Goal: Task Accomplishment & Management: Manage account settings

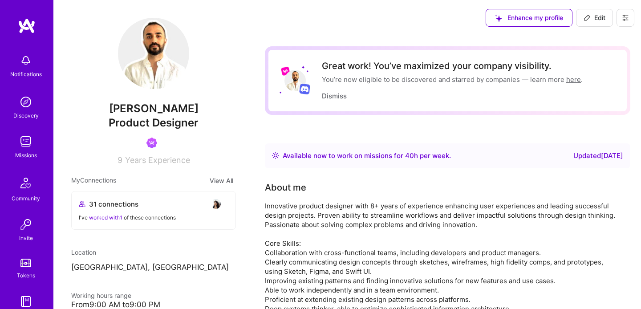
click at [161, 62] on img at bounding box center [153, 53] width 71 height 71
click at [134, 59] on img at bounding box center [153, 53] width 71 height 71
click at [158, 70] on img at bounding box center [153, 53] width 71 height 71
click at [614, 15] on div "Enhance my profile Edit" at bounding box center [560, 18] width 162 height 36
click at [596, 15] on span "Edit" at bounding box center [594, 17] width 22 height 9
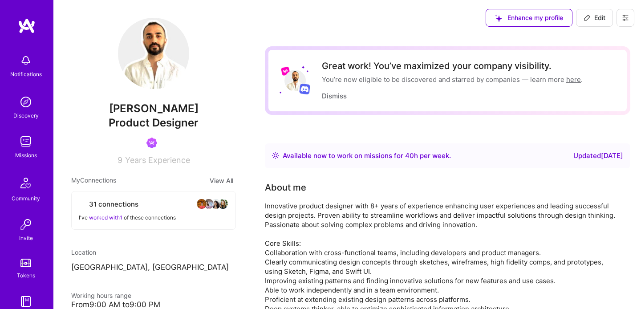
select select "HU"
select select "Right Now"
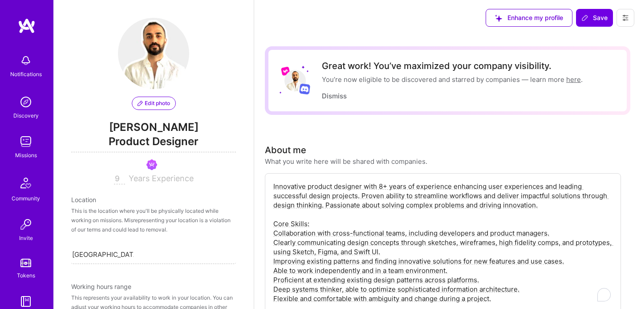
click at [164, 63] on img at bounding box center [153, 53] width 71 height 71
click at [147, 105] on span "Edit photo" at bounding box center [154, 103] width 32 height 8
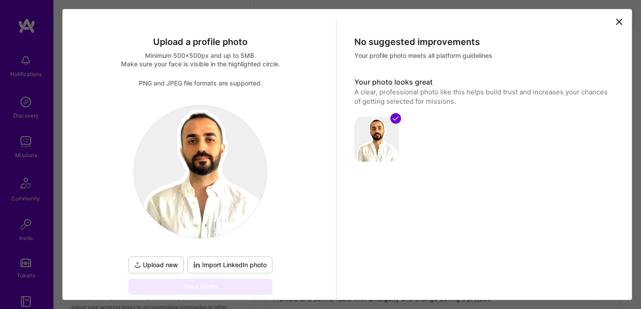
scroll to position [47, 0]
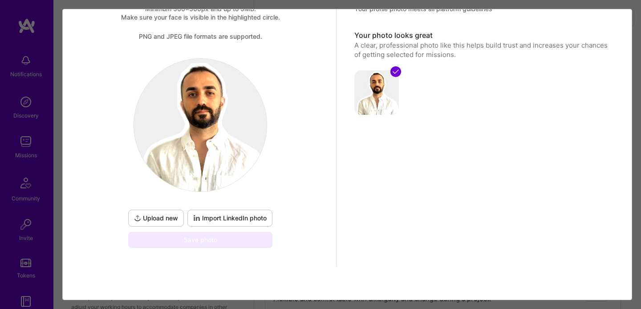
click at [169, 219] on span "Upload new" at bounding box center [156, 218] width 44 height 9
click at [165, 215] on span "Upload new" at bounding box center [156, 218] width 44 height 9
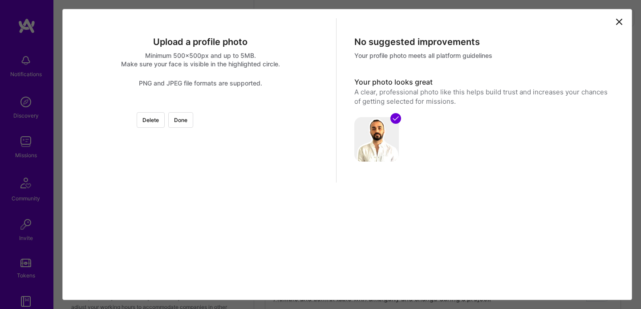
click at [235, 145] on div at bounding box center [300, 205] width 200 height 200
drag, startPoint x: 300, startPoint y: 262, endPoint x: 298, endPoint y: 225, distance: 36.5
click at [372, 276] on div at bounding box center [372, 276] width 0 height 0
drag, startPoint x: 274, startPoint y: 207, endPoint x: 255, endPoint y: 160, distance: 50.6
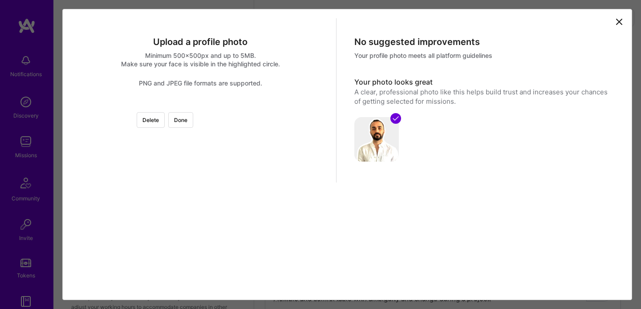
click at [234, 181] on div at bounding box center [282, 187] width 165 height 165
click at [200, 105] on div at bounding box center [200, 105] width 0 height 0
click at [236, 166] on div at bounding box center [299, 222] width 126 height 126
click at [351, 274] on div at bounding box center [351, 274] width 0 height 0
click at [241, 173] on div at bounding box center [297, 229] width 113 height 113
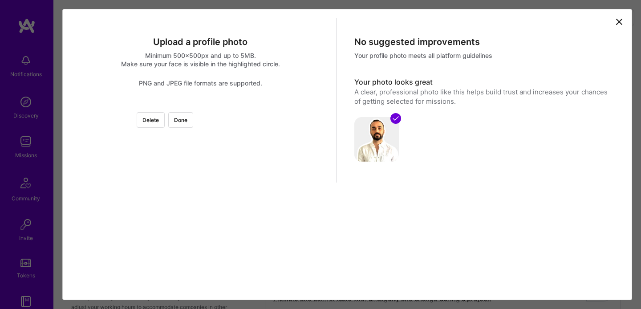
click at [200, 105] on div at bounding box center [200, 105] width 0 height 0
click at [244, 176] on div at bounding box center [298, 230] width 108 height 108
click at [244, 174] on div at bounding box center [298, 228] width 108 height 108
click at [193, 112] on button "Done" at bounding box center [180, 120] width 25 height 16
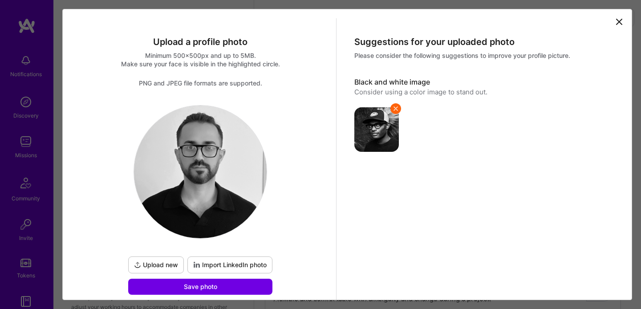
scroll to position [47, 0]
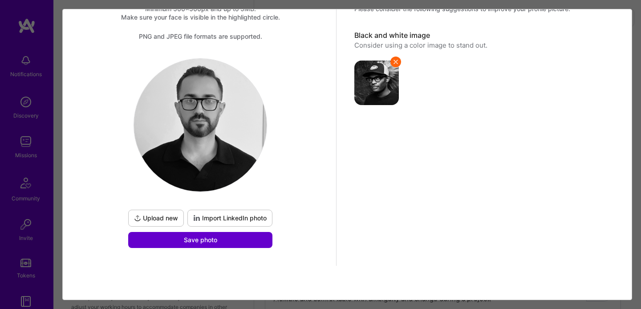
click at [250, 233] on button "Save photo" at bounding box center [200, 240] width 144 height 16
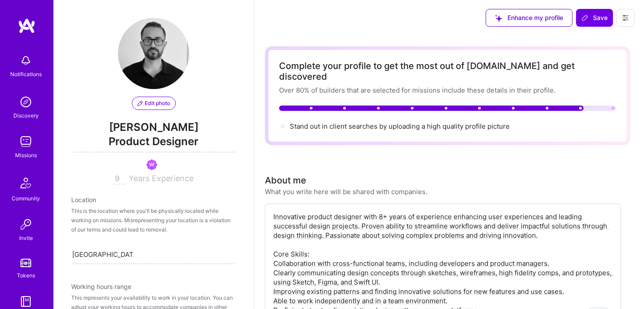
click at [23, 20] on img at bounding box center [27, 26] width 18 height 16
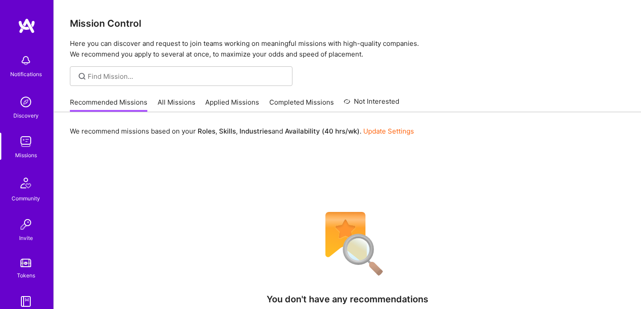
click at [174, 108] on link "All Missions" at bounding box center [177, 104] width 38 height 15
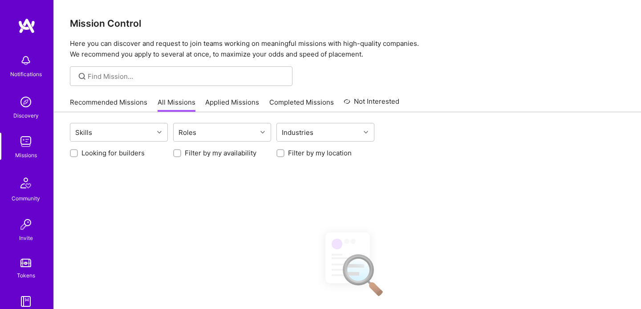
click at [122, 102] on link "Recommended Missions" at bounding box center [108, 104] width 77 height 15
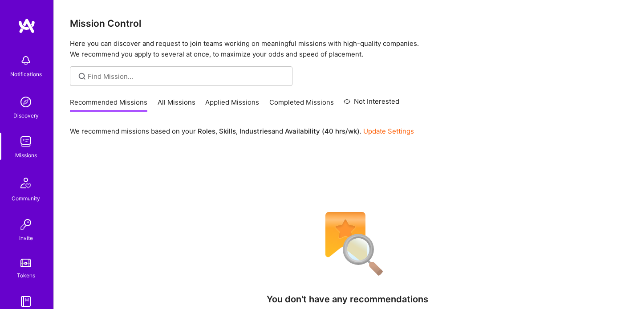
click at [26, 25] on img at bounding box center [27, 26] width 18 height 16
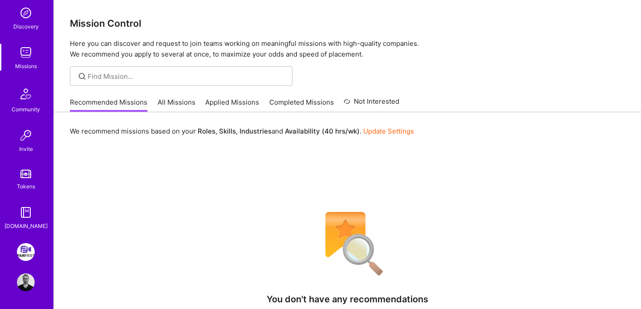
click at [25, 271] on div "FanFest: Media Engagement Platform Profile" at bounding box center [26, 267] width 20 height 48
click at [30, 286] on img at bounding box center [26, 282] width 18 height 18
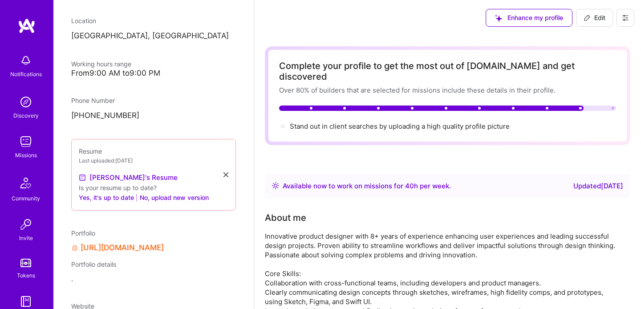
scroll to position [272, 0]
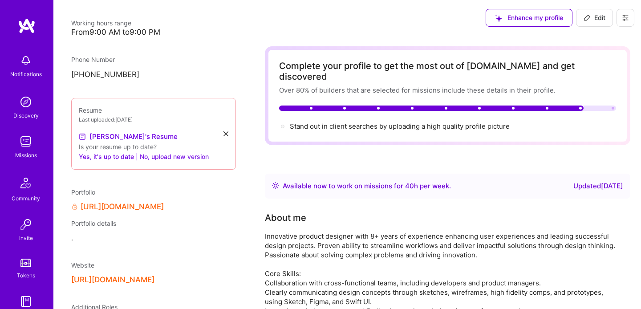
click at [180, 158] on button "No, upload new version" at bounding box center [174, 156] width 69 height 11
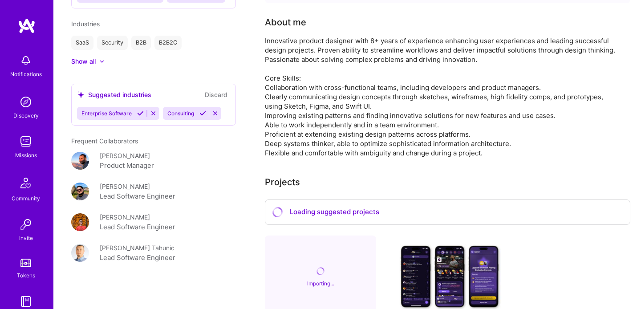
scroll to position [242, 0]
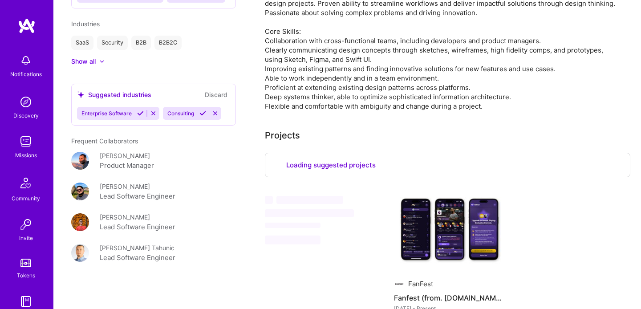
select select "HU"
select select "Right Now"
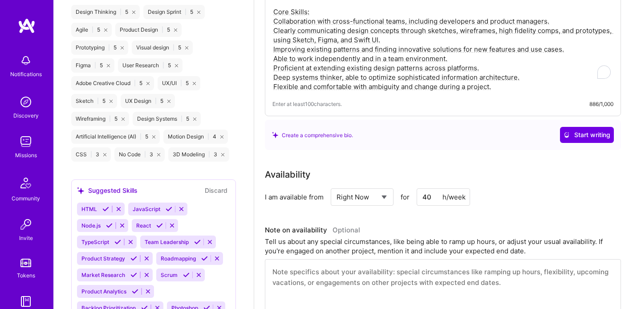
scroll to position [51, 0]
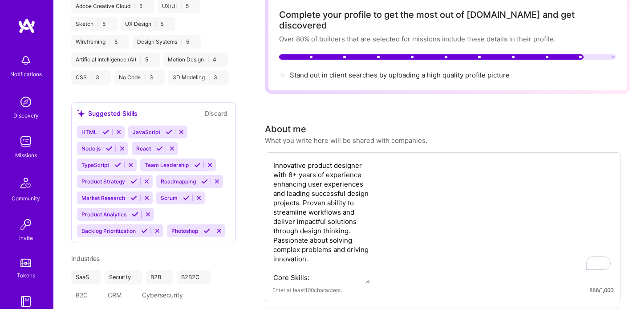
select select "HU"
select select "Right Now"
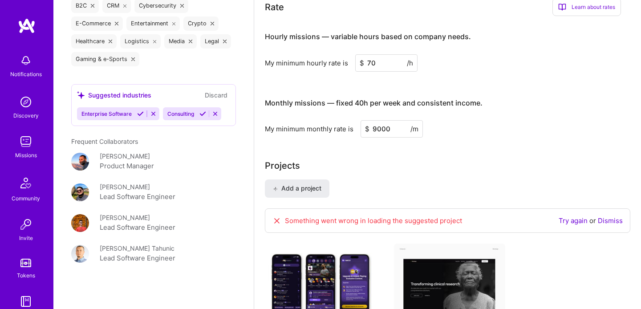
scroll to position [596, 0]
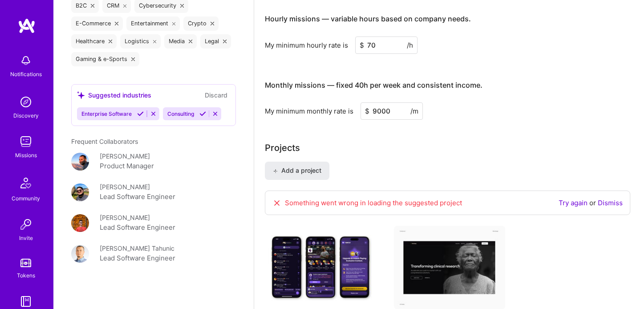
click at [278, 198] on icon at bounding box center [276, 202] width 9 height 9
click at [577, 198] on link "Try again" at bounding box center [573, 202] width 29 height 8
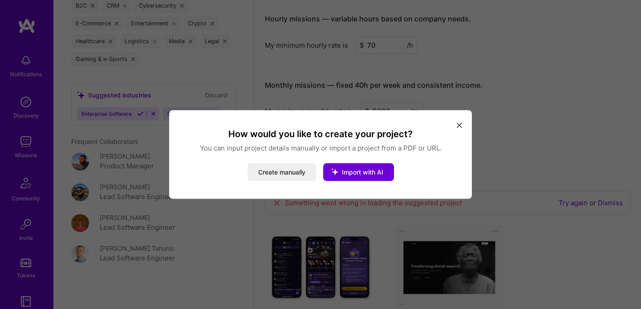
click at [457, 122] on icon "modal" at bounding box center [459, 124] width 5 height 5
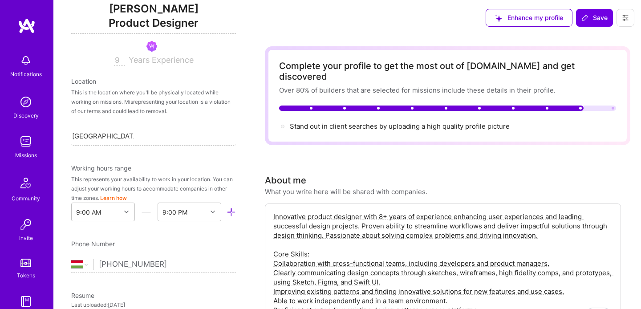
scroll to position [0, 0]
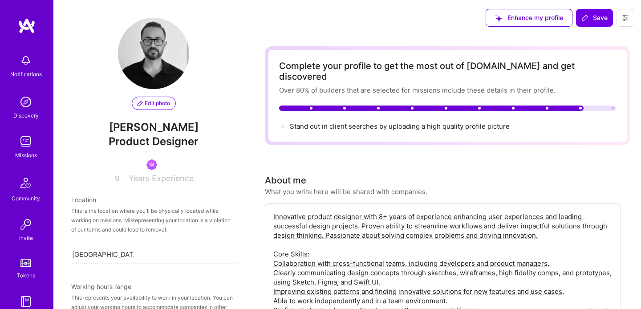
click at [27, 25] on img at bounding box center [27, 26] width 18 height 16
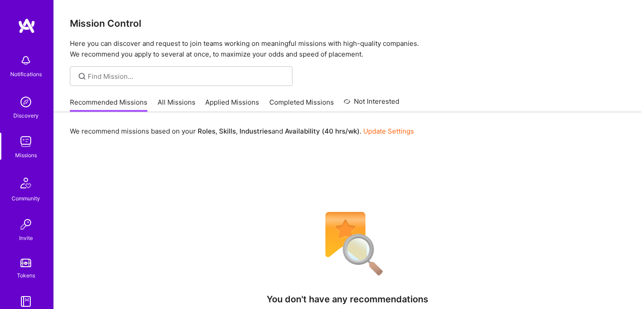
scroll to position [89, 0]
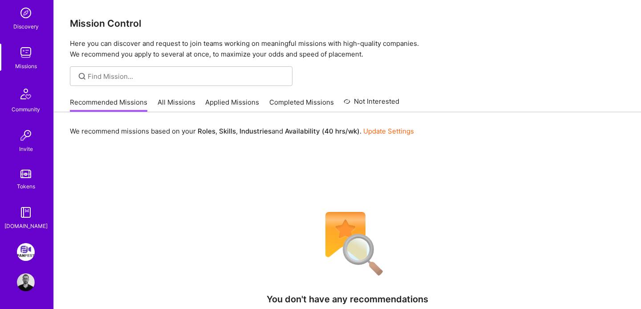
click at [28, 278] on img at bounding box center [26, 282] width 18 height 18
